Goal: Task Accomplishment & Management: Manage account settings

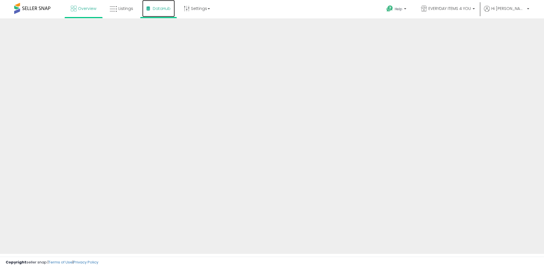
drag, startPoint x: 0, startPoint y: 0, endPoint x: 157, endPoint y: 10, distance: 157.4
click at [157, 10] on span "DataHub" at bounding box center [162, 9] width 18 height 6
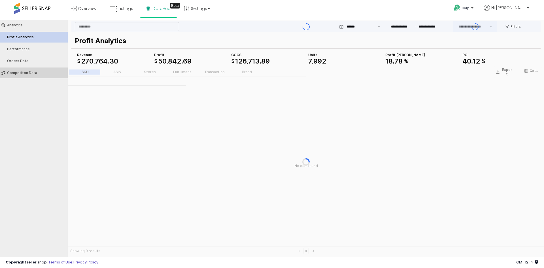
type input "***"
click at [33, 70] on button "Competiton Data" at bounding box center [34, 72] width 72 height 11
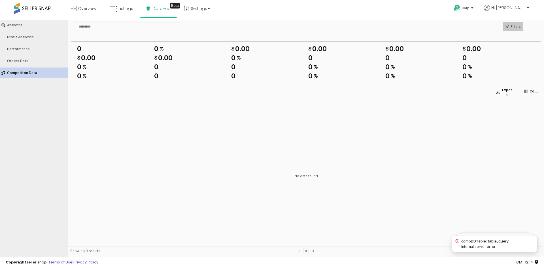
click at [514, 30] on div "Filters" at bounding box center [512, 26] width 15 height 8
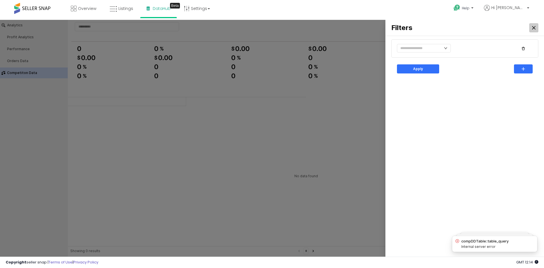
click at [530, 31] on div "Close" at bounding box center [533, 27] width 8 height 8
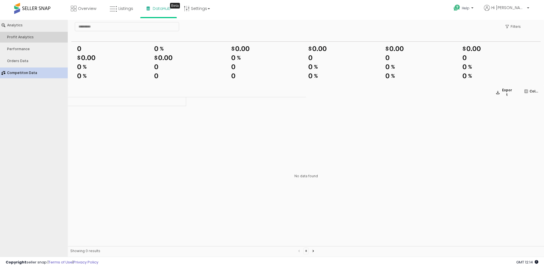
click at [37, 40] on button "Profit Analytics" at bounding box center [34, 37] width 72 height 11
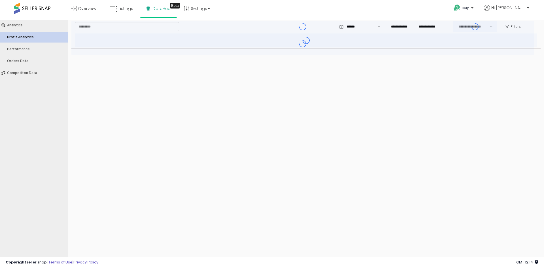
type input "***"
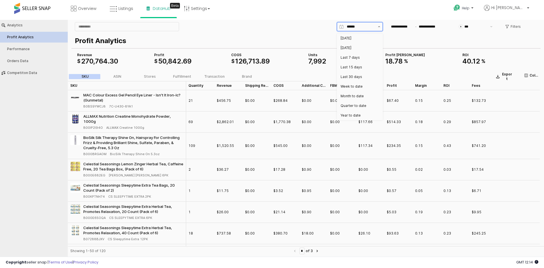
click at [379, 26] on icon "Show suggestions" at bounding box center [379, 26] width 2 height 1
click at [364, 78] on div "Last 30 days" at bounding box center [357, 76] width 35 height 5
type input "**********"
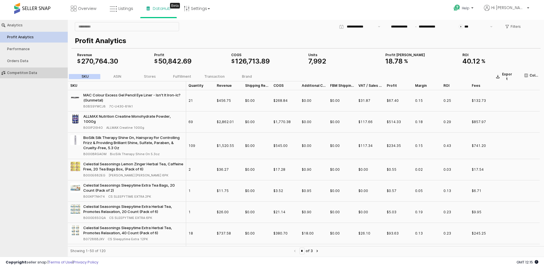
click at [41, 71] on div "Competiton Data" at bounding box center [36, 73] width 59 height 4
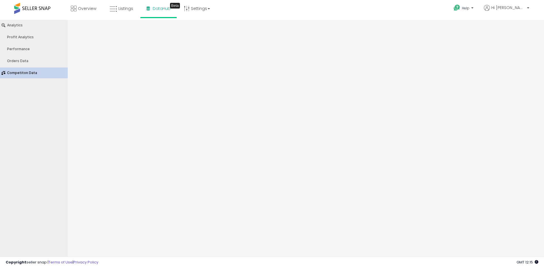
click at [41, 71] on div "Competiton Data" at bounding box center [36, 73] width 59 height 4
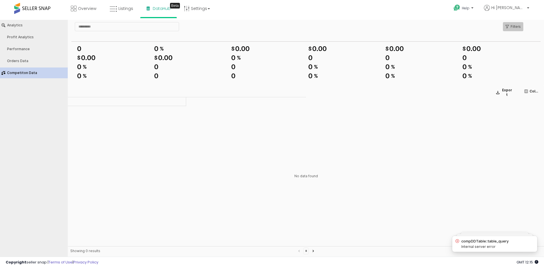
click at [516, 26] on p "Filters" at bounding box center [515, 26] width 10 height 5
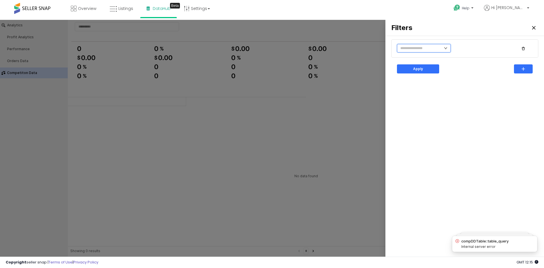
click at [445, 52] on input "text" at bounding box center [424, 48] width 54 height 8
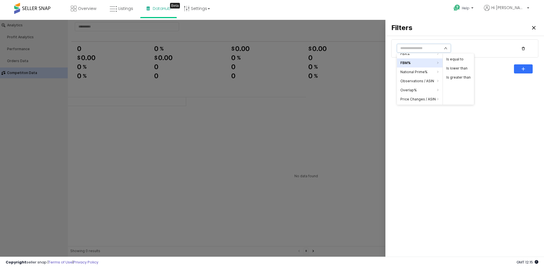
scroll to position [34, 0]
click at [422, 82] on li "Observations / ASIN" at bounding box center [420, 79] width 46 height 9
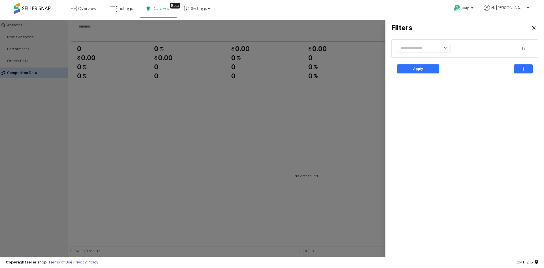
click at [271, 143] on div at bounding box center [272, 139] width 544 height 238
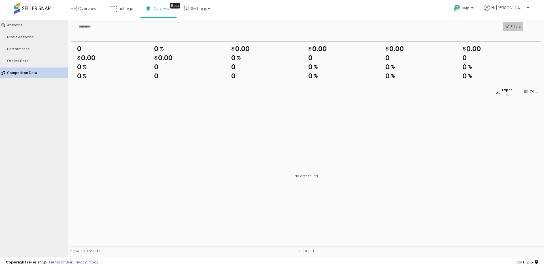
click at [512, 29] on p "Filters" at bounding box center [515, 26] width 10 height 5
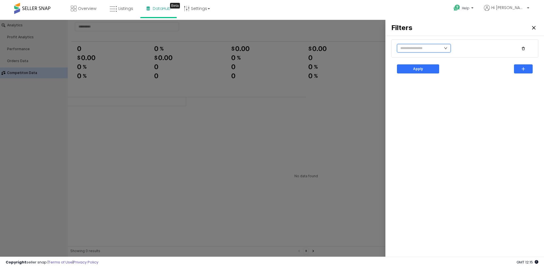
click at [437, 47] on input "text" at bounding box center [424, 48] width 54 height 8
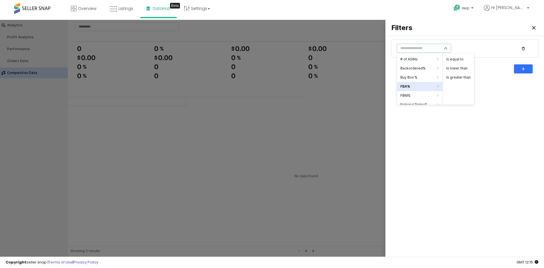
scroll to position [42, 0]
click at [532, 29] on div "Close" at bounding box center [533, 27] width 8 height 8
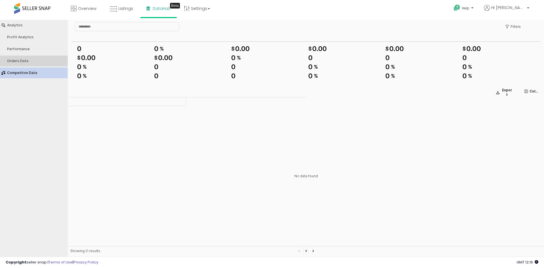
click at [27, 64] on button "Orders Data" at bounding box center [34, 60] width 72 height 11
click at [38, 69] on button "Competiton Data" at bounding box center [34, 72] width 72 height 11
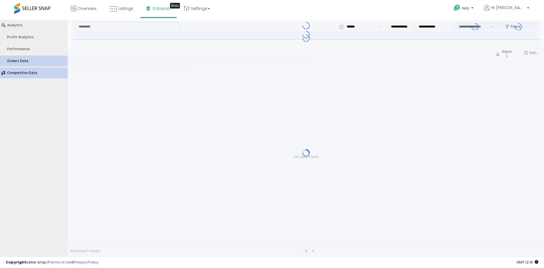
type input "***"
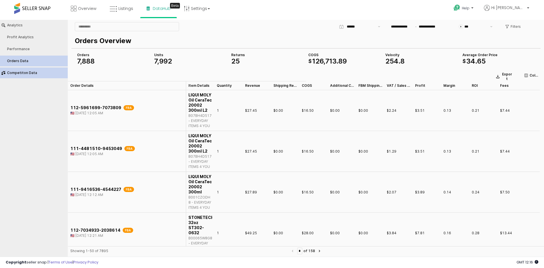
click at [20, 73] on div "Competiton Data" at bounding box center [36, 73] width 59 height 4
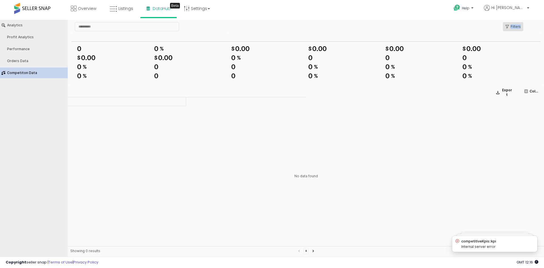
drag, startPoint x: 523, startPoint y: 28, endPoint x: 510, endPoint y: 27, distance: 13.0
click at [510, 27] on div "Filters" at bounding box center [512, 26] width 27 height 9
click at [510, 27] on div "Filters" at bounding box center [512, 26] width 15 height 8
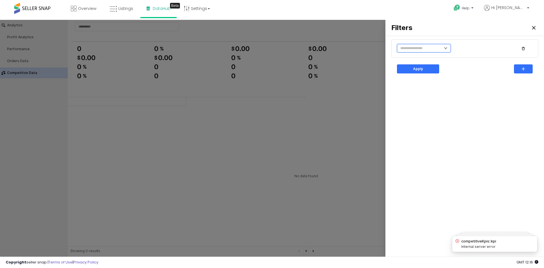
click at [438, 47] on input "text" at bounding box center [424, 48] width 54 height 8
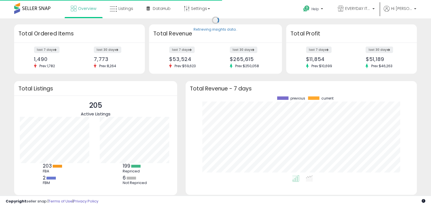
scroll to position [78, 220]
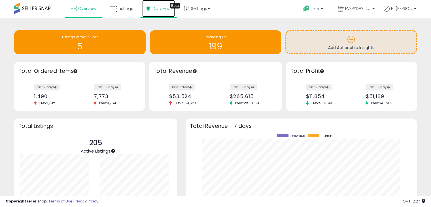
click at [161, 7] on span "DataHub" at bounding box center [162, 9] width 18 height 6
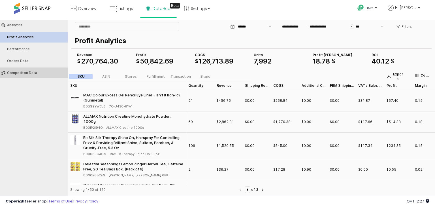
click at [28, 72] on div "Competiton Data" at bounding box center [36, 73] width 59 height 4
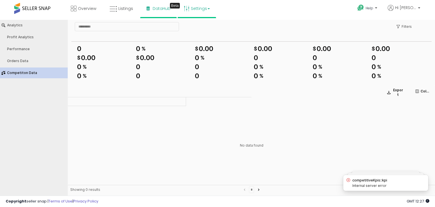
click at [189, 13] on link "Settings" at bounding box center [197, 8] width 35 height 17
click at [191, 29] on link "Store settings" at bounding box center [197, 28] width 25 height 5
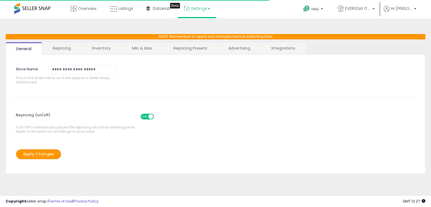
click at [194, 47] on link "Repricing Presets" at bounding box center [190, 48] width 54 height 12
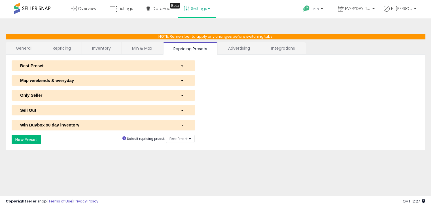
click at [12, 137] on button "New Preset" at bounding box center [26, 139] width 29 height 10
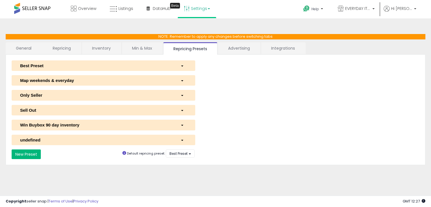
select select "*********"
click at [40, 139] on div "undefined" at bounding box center [96, 140] width 160 height 6
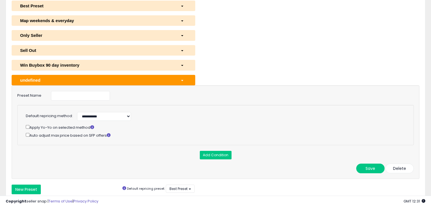
scroll to position [63, 0]
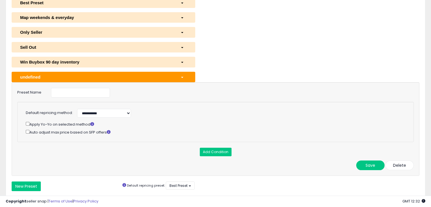
click at [380, 144] on div "**********" at bounding box center [215, 128] width 407 height 93
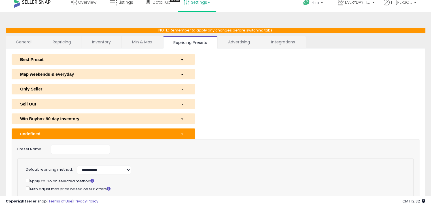
scroll to position [0, 0]
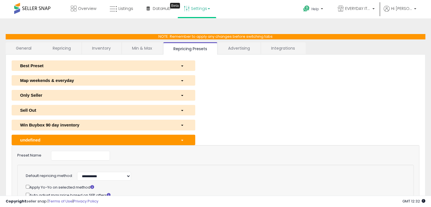
click at [185, 134] on button "undefined" at bounding box center [103, 139] width 183 height 10
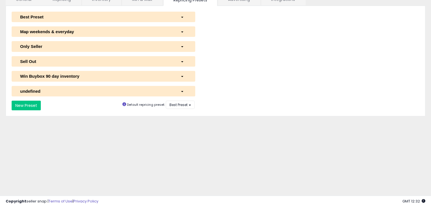
scroll to position [49, 0]
